Goal: Feedback & Contribution: Leave review/rating

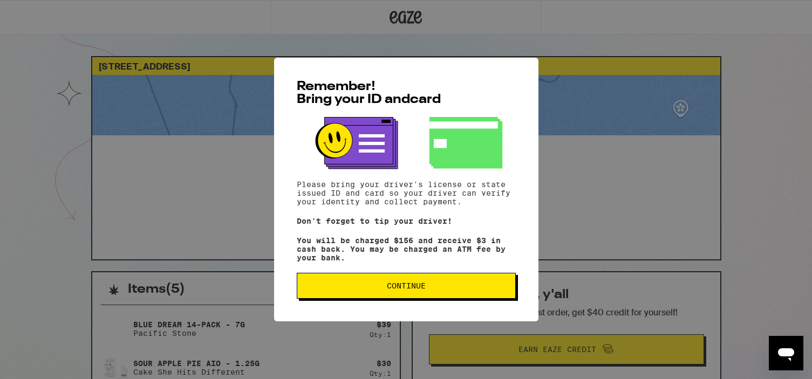
click at [388, 296] on button "Continue" at bounding box center [406, 286] width 219 height 26
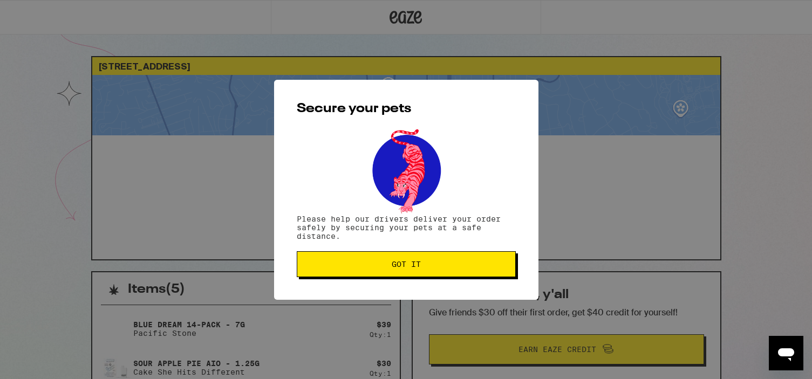
click at [390, 275] on button "Got it" at bounding box center [406, 264] width 219 height 26
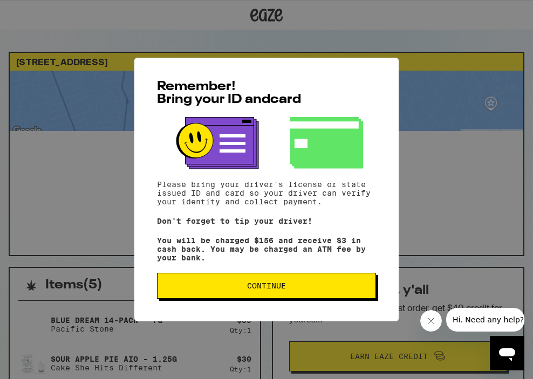
click at [341, 288] on span "Continue" at bounding box center [266, 286] width 201 height 8
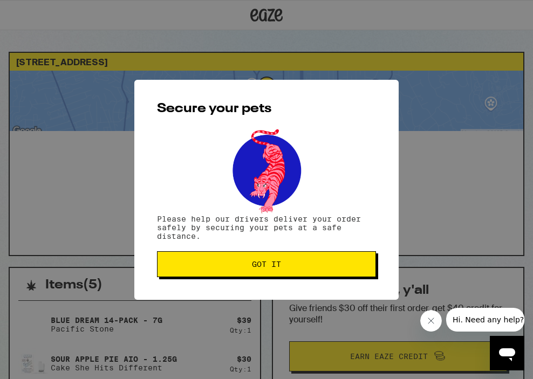
click at [324, 268] on span "Got it" at bounding box center [266, 265] width 201 height 8
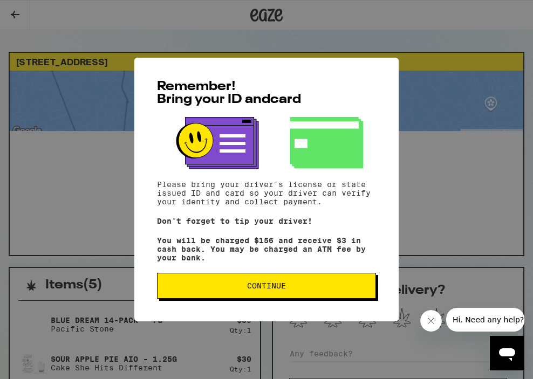
click at [275, 290] on span "Continue" at bounding box center [266, 286] width 39 height 8
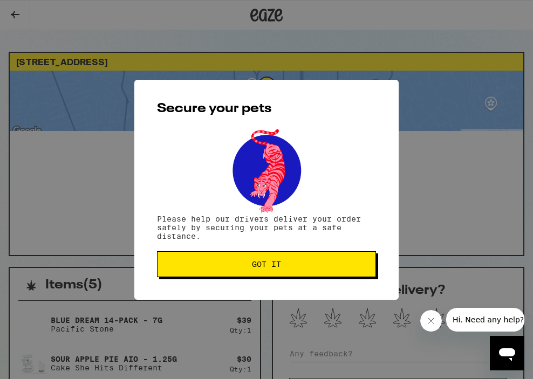
click at [319, 268] on span "Got it" at bounding box center [266, 265] width 201 height 8
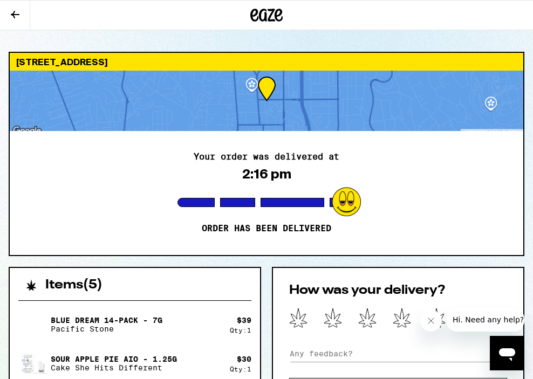
click at [444, 316] on div at bounding box center [472, 320] width 104 height 24
click at [443, 323] on div at bounding box center [472, 320] width 104 height 24
click at [442, 321] on div at bounding box center [472, 320] width 104 height 24
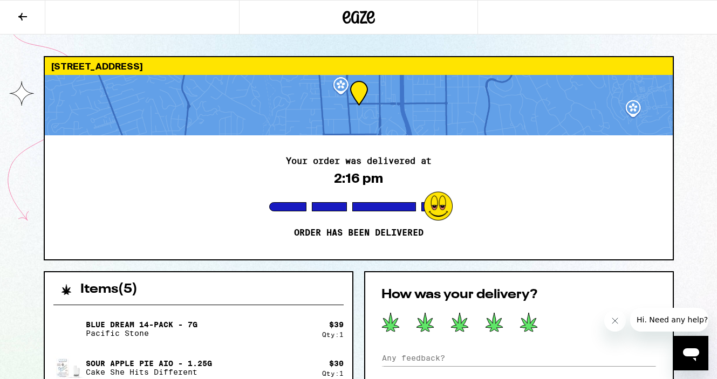
click at [529, 324] on icon at bounding box center [528, 322] width 17 height 19
click at [388, 356] on input at bounding box center [518, 358] width 275 height 16
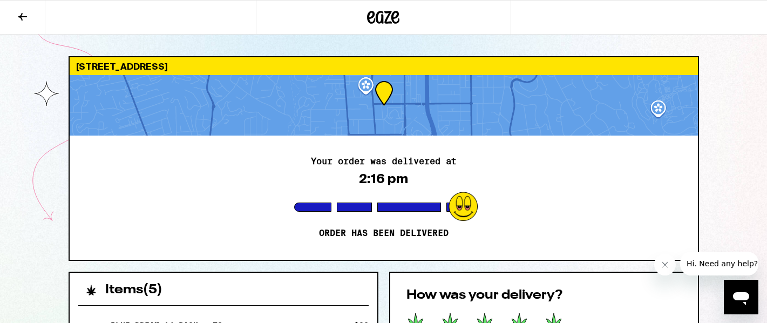
type input "a bit slow today"
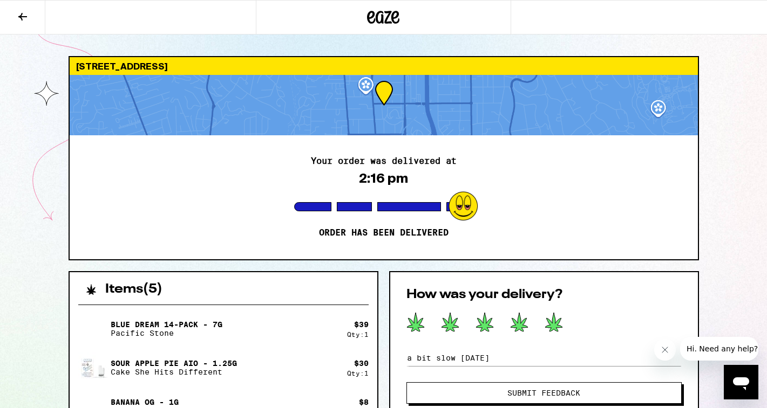
click at [533, 379] on span "Submit Feedback" at bounding box center [543, 394] width 73 height 8
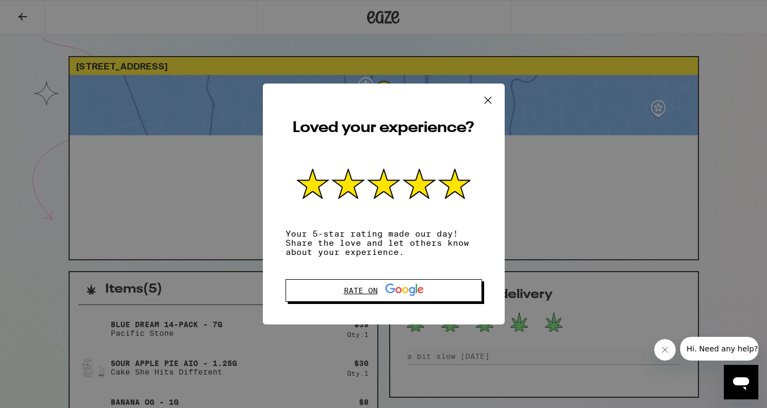
click at [367, 295] on div "Rate on" at bounding box center [384, 291] width 80 height 14
click at [533, 198] on div "Loved your experience? Your 5-star rating made our day! Share the love and let …" at bounding box center [383, 204] width 767 height 408
